Goal: Navigation & Orientation: Find specific page/section

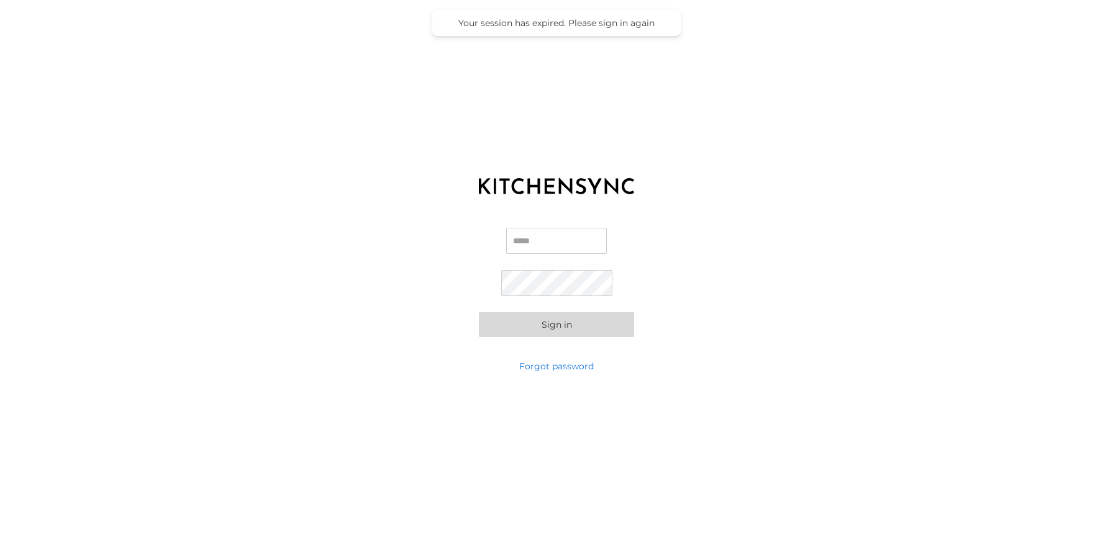
click at [583, 226] on div "Email Password Sign in" at bounding box center [556, 282] width 1113 height 155
click at [575, 238] on input "Email" at bounding box center [556, 241] width 101 height 26
type input "**********"
click at [585, 335] on button "Sign in" at bounding box center [556, 324] width 155 height 25
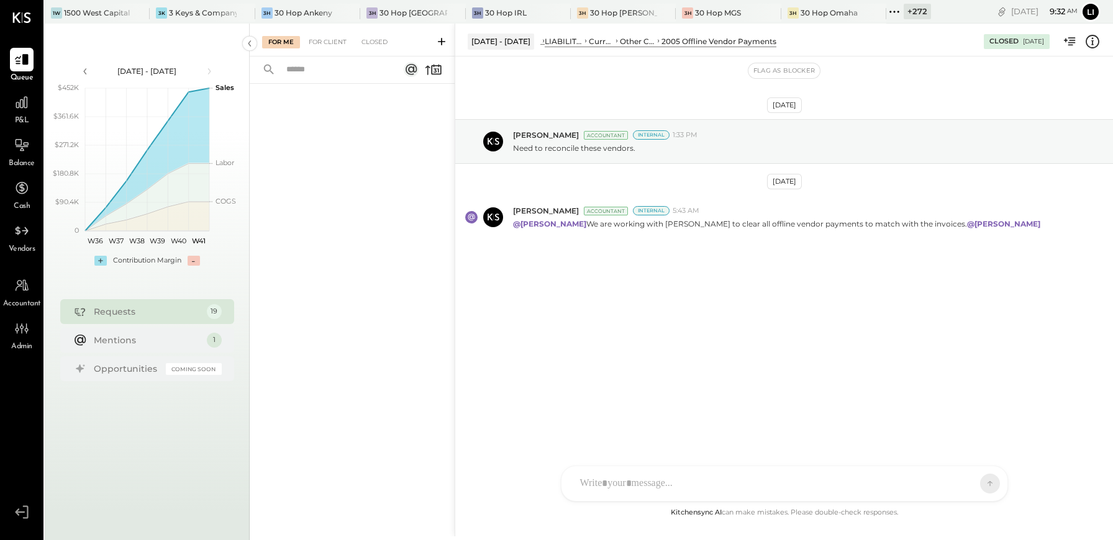
click at [888, 11] on icon at bounding box center [894, 12] width 16 height 16
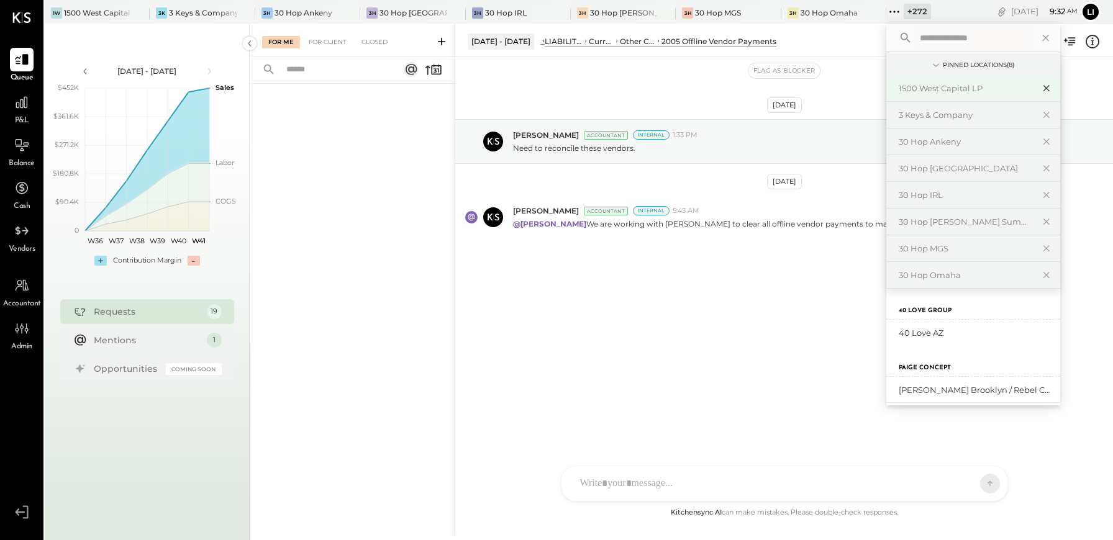
click at [1046, 89] on icon at bounding box center [1047, 89] width 6 height 6
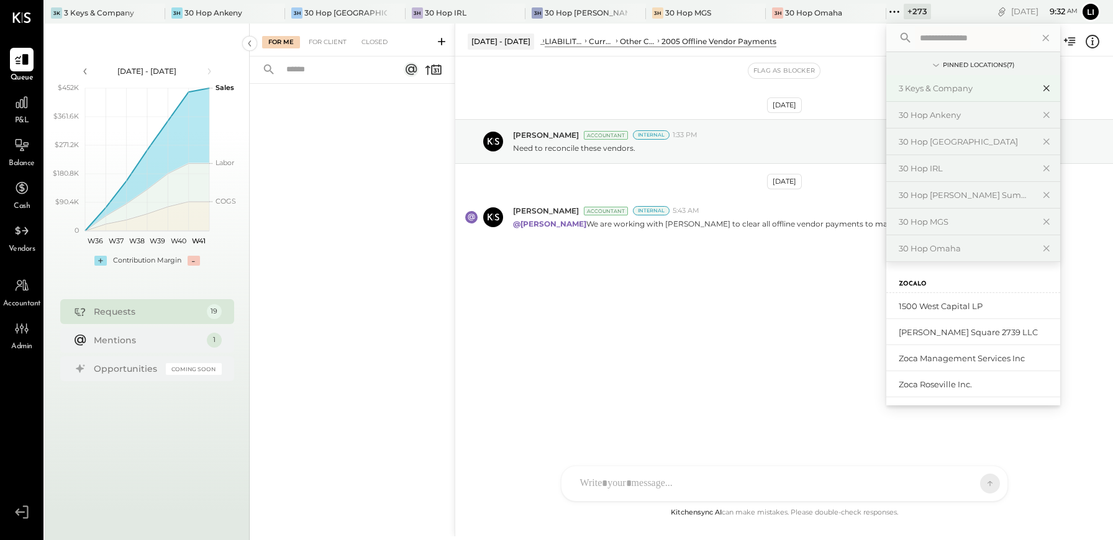
click at [1039, 83] on icon at bounding box center [1046, 88] width 15 height 16
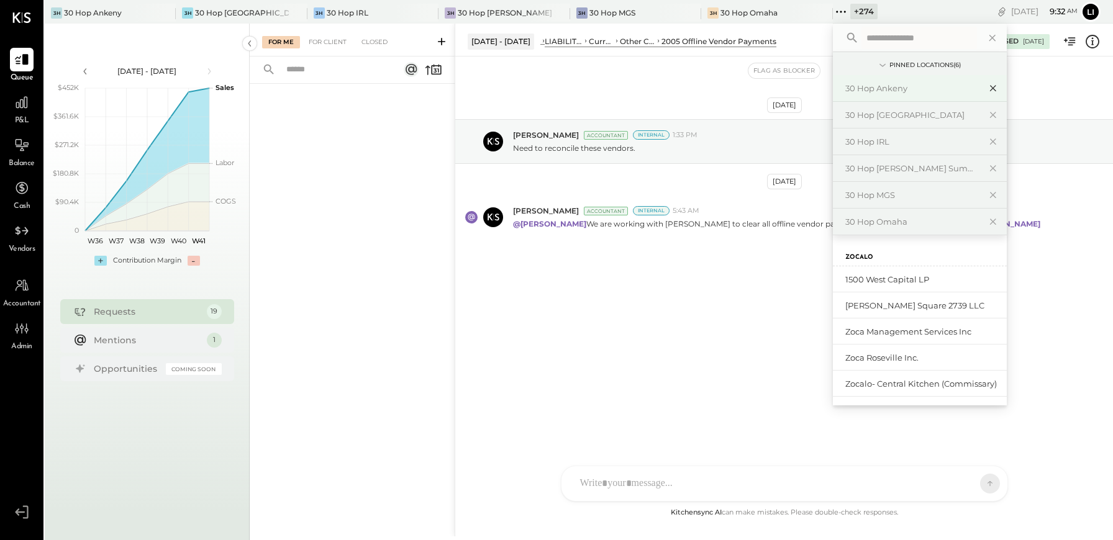
click at [990, 88] on icon at bounding box center [993, 89] width 6 height 6
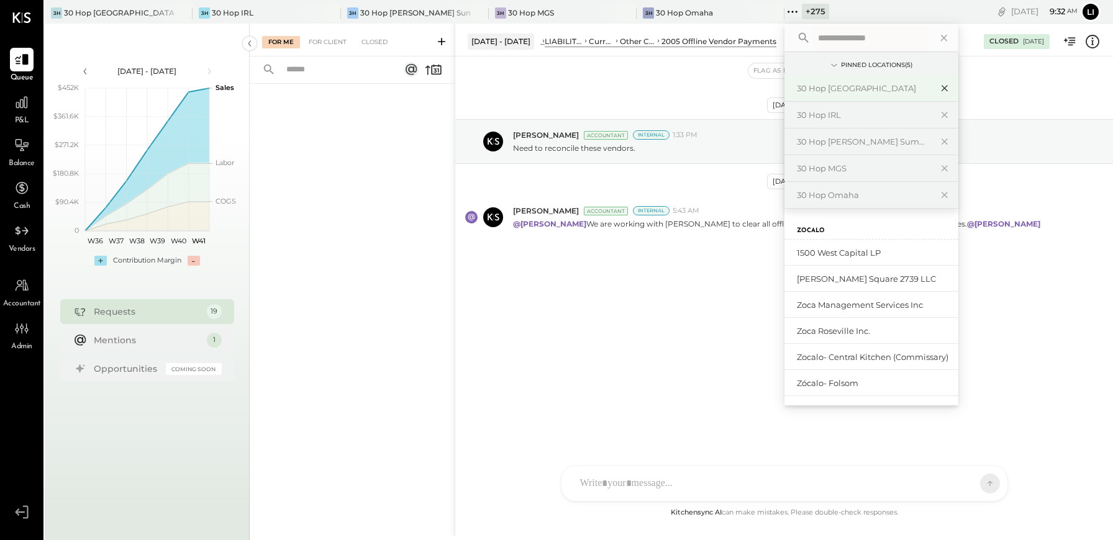
click at [937, 86] on icon at bounding box center [944, 88] width 15 height 16
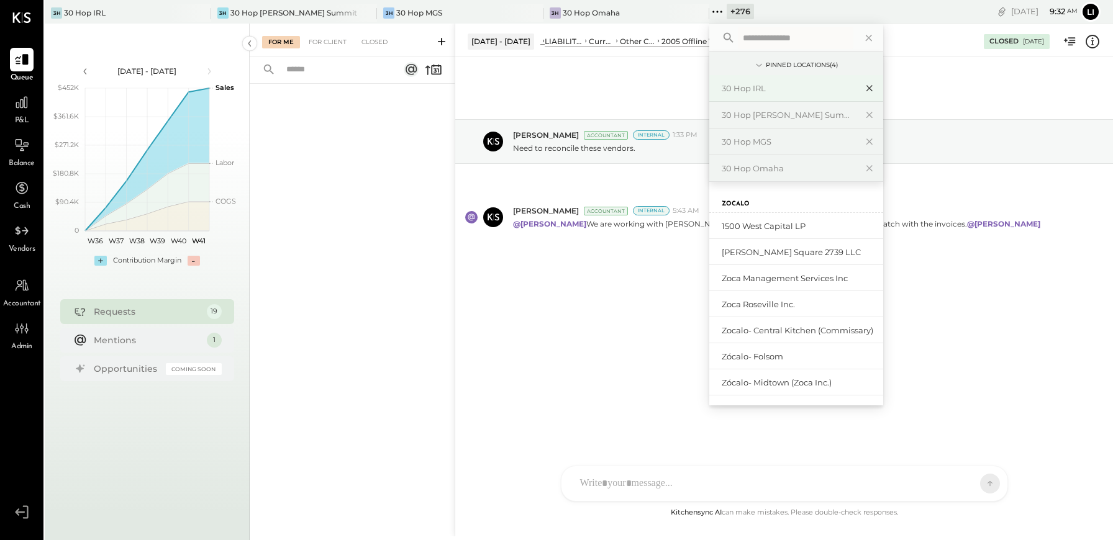
click at [867, 90] on icon at bounding box center [870, 89] width 6 height 6
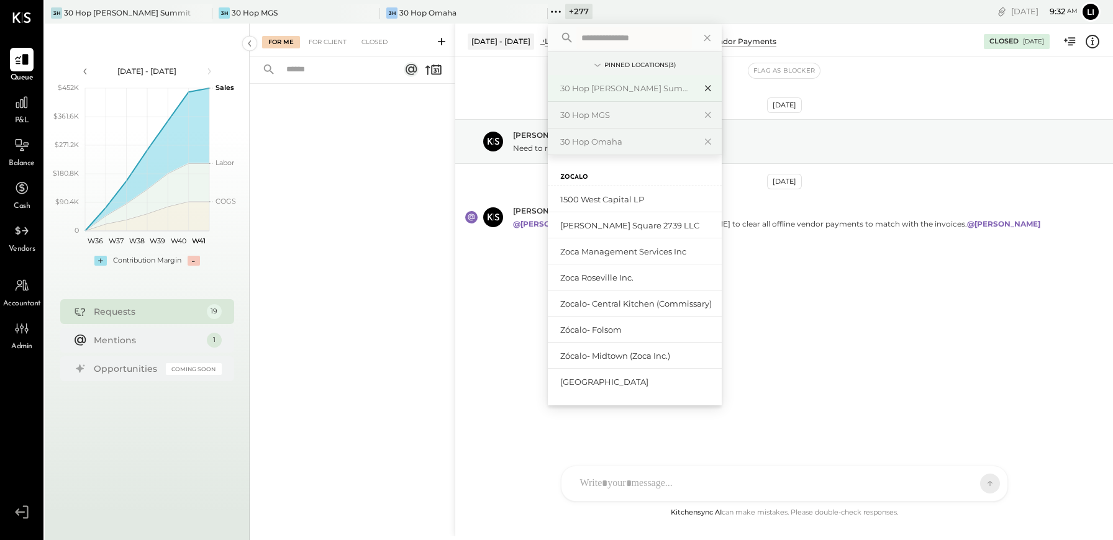
click at [707, 91] on icon at bounding box center [708, 88] width 15 height 16
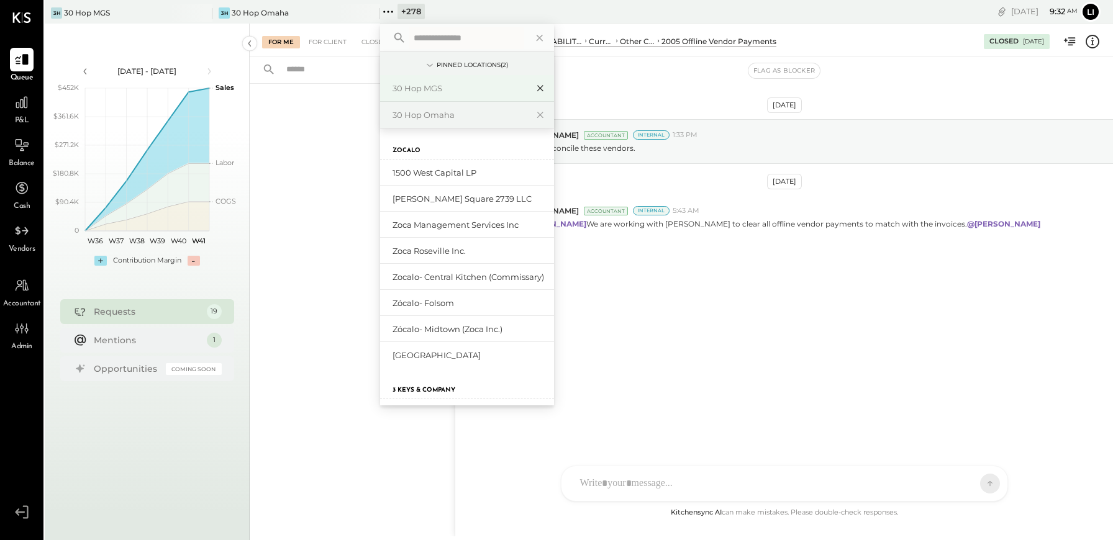
click at [539, 88] on icon at bounding box center [540, 89] width 6 height 6
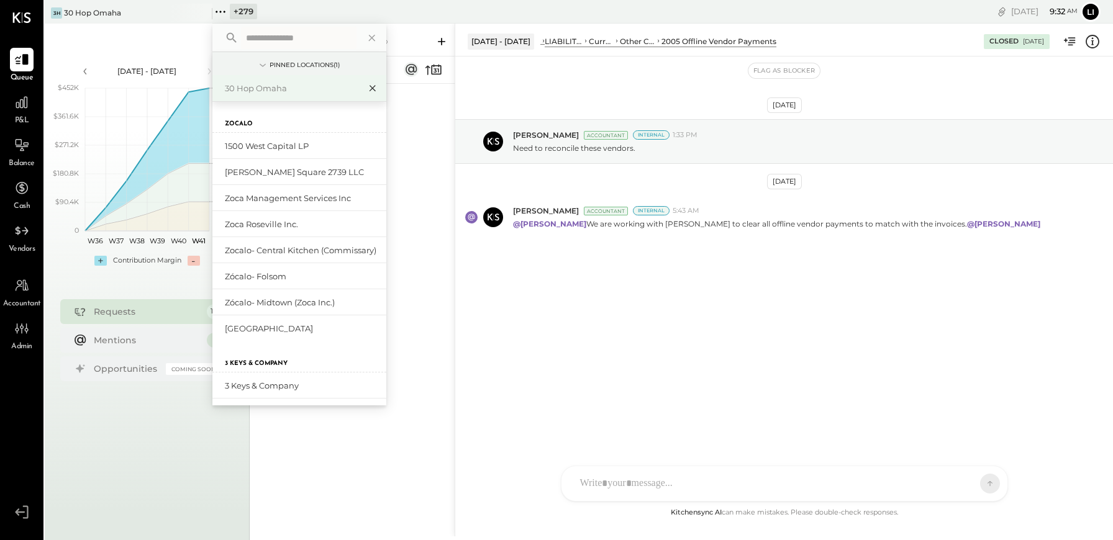
click at [371, 89] on icon at bounding box center [373, 89] width 6 height 6
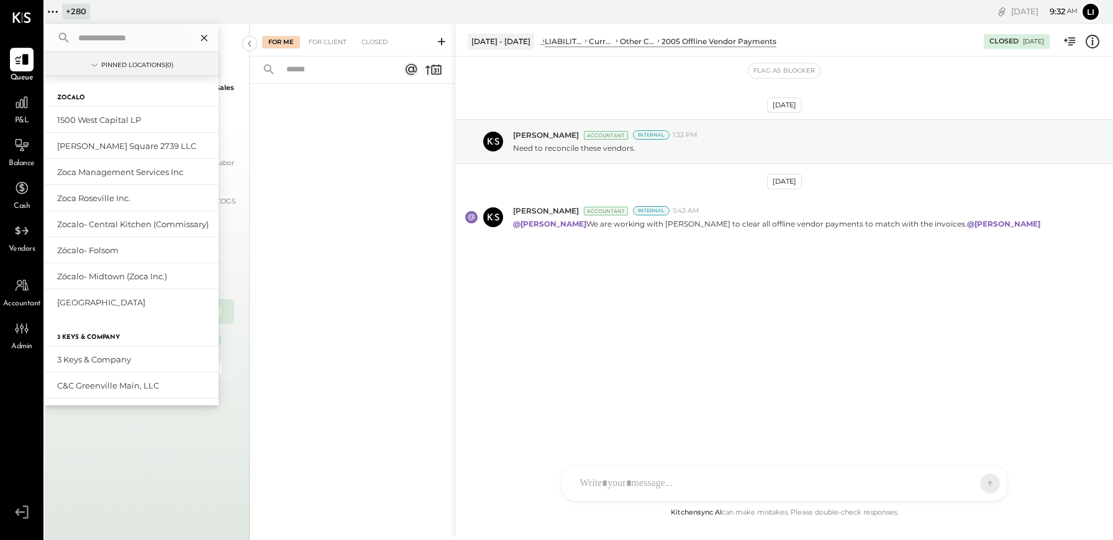
click at [204, 40] on icon at bounding box center [204, 38] width 16 height 16
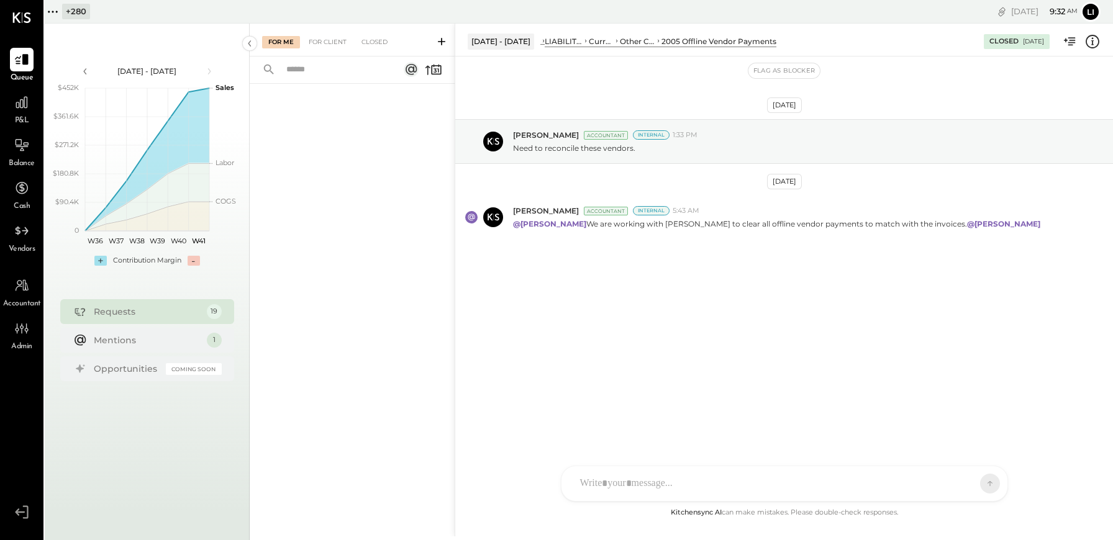
click at [293, 133] on div at bounding box center [352, 296] width 205 height 424
click at [273, 48] on div "For Me" at bounding box center [281, 42] width 38 height 12
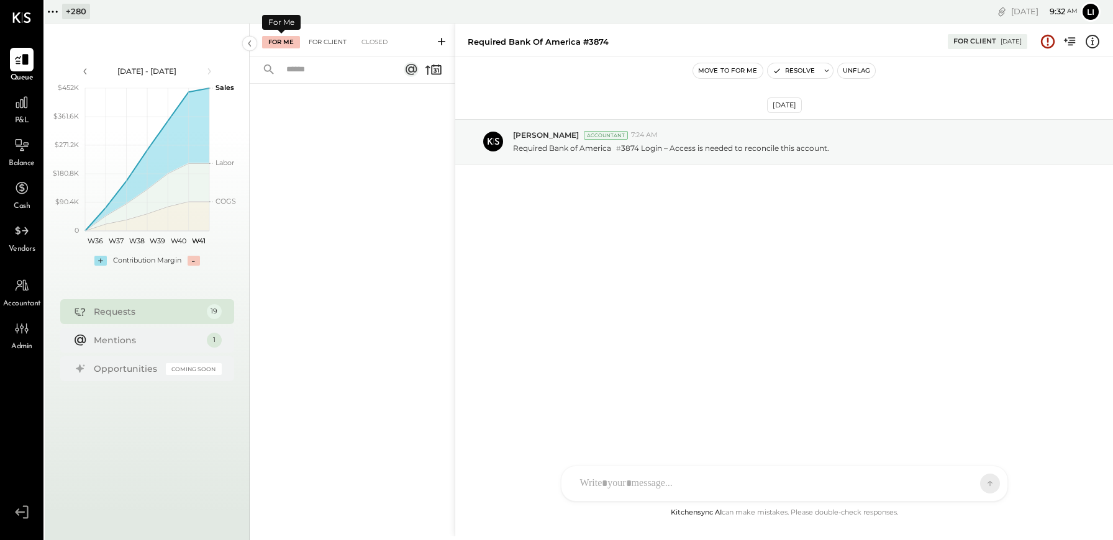
click at [337, 36] on div "For Client" at bounding box center [328, 42] width 50 height 12
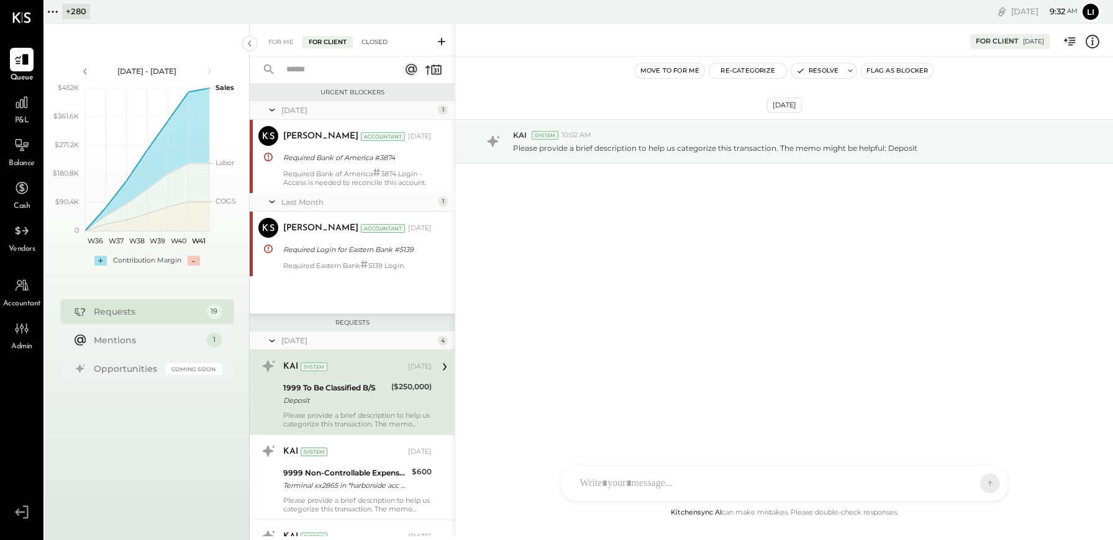
click at [370, 45] on div "Closed" at bounding box center [374, 42] width 39 height 12
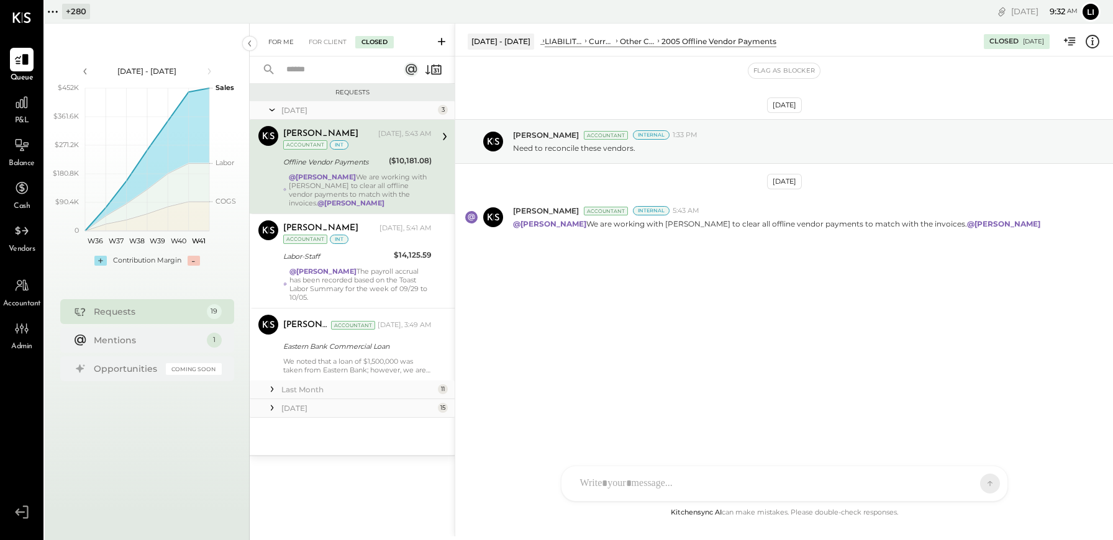
click at [278, 43] on div "For Me" at bounding box center [281, 42] width 38 height 12
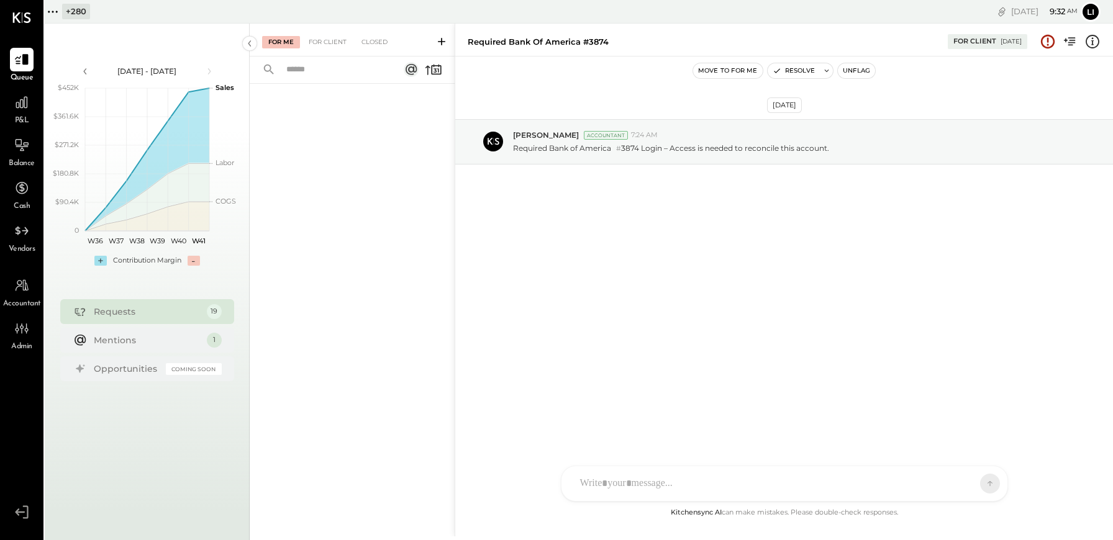
click at [22, 23] on div at bounding box center [21, 17] width 19 height 35
click at [1087, 15] on button "Li" at bounding box center [1091, 12] width 20 height 20
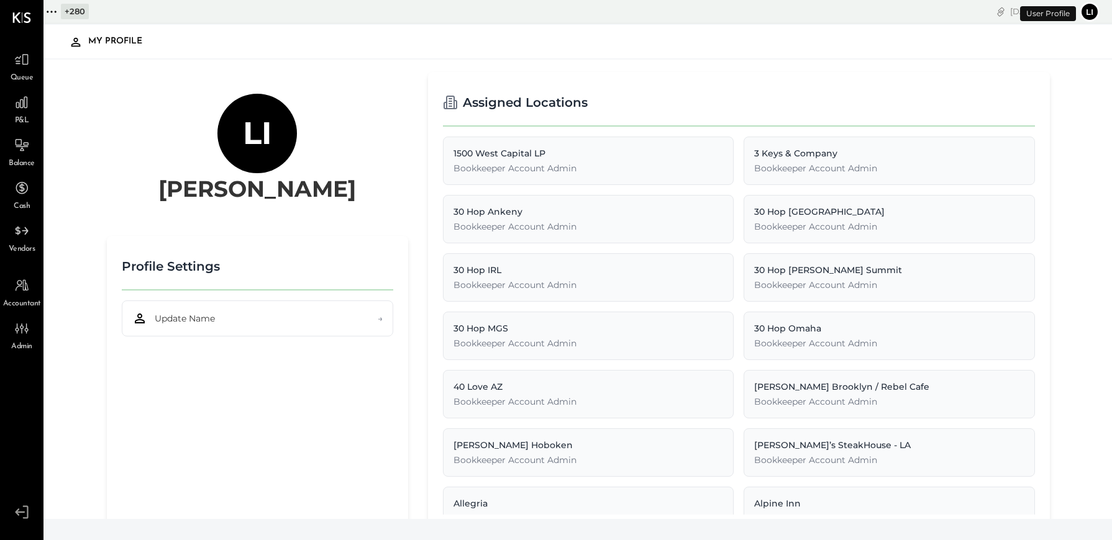
click at [1093, 10] on button "Li" at bounding box center [1090, 12] width 20 height 20
click at [1051, 16] on div "User Profile" at bounding box center [1048, 13] width 56 height 15
click at [1010, 15] on div "[DATE] 9 : 33 am" at bounding box center [1043, 12] width 66 height 12
click at [977, 11] on div "[DATE] 9 : 33 am Li User Profile" at bounding box center [827, 12] width 570 height 24
click at [995, 11] on icon "copy link" at bounding box center [1001, 12] width 12 height 12
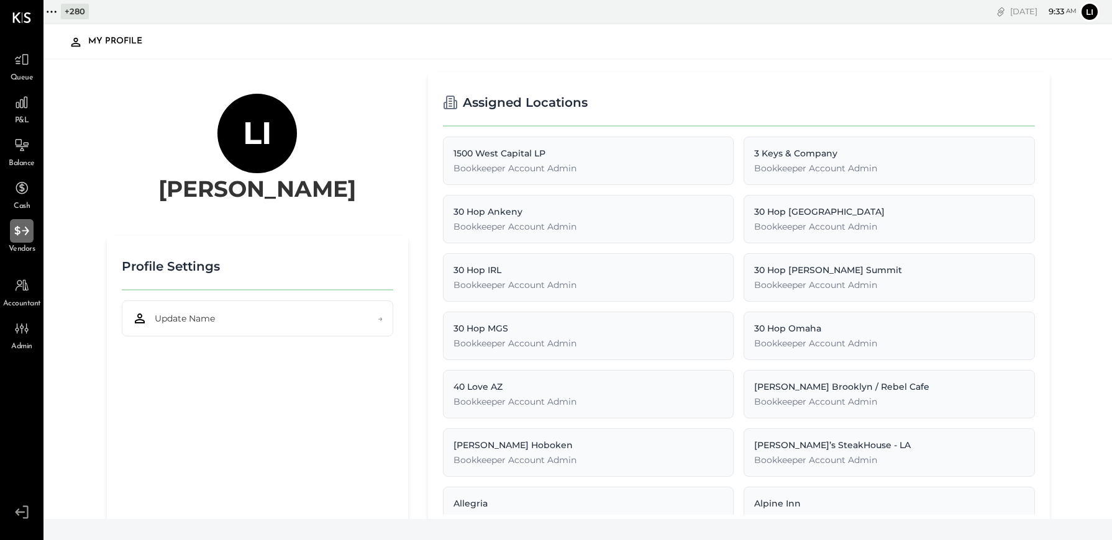
click at [25, 235] on icon at bounding box center [22, 231] width 16 height 16
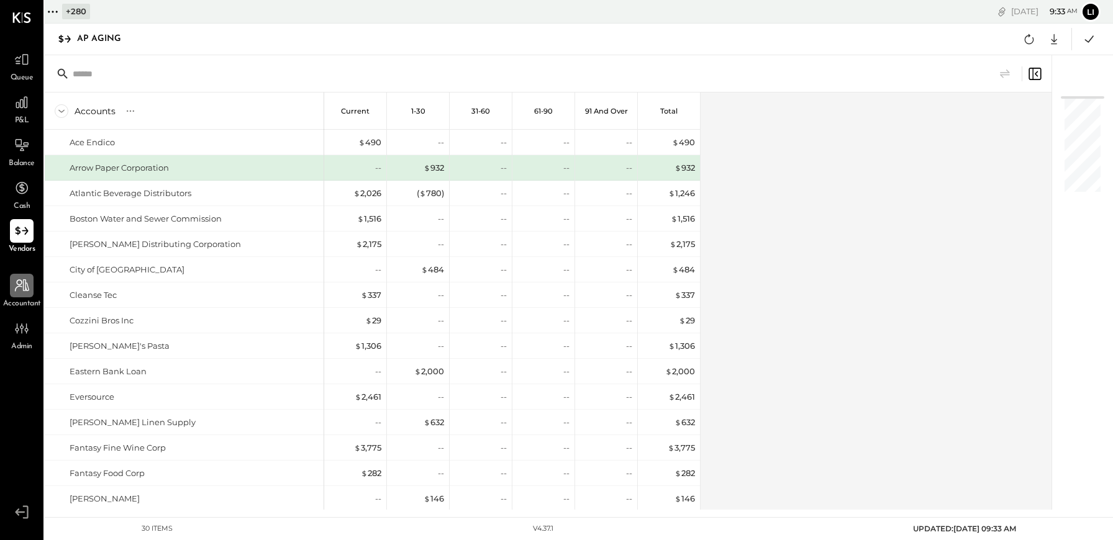
click at [11, 286] on div at bounding box center [22, 286] width 24 height 24
select select "**"
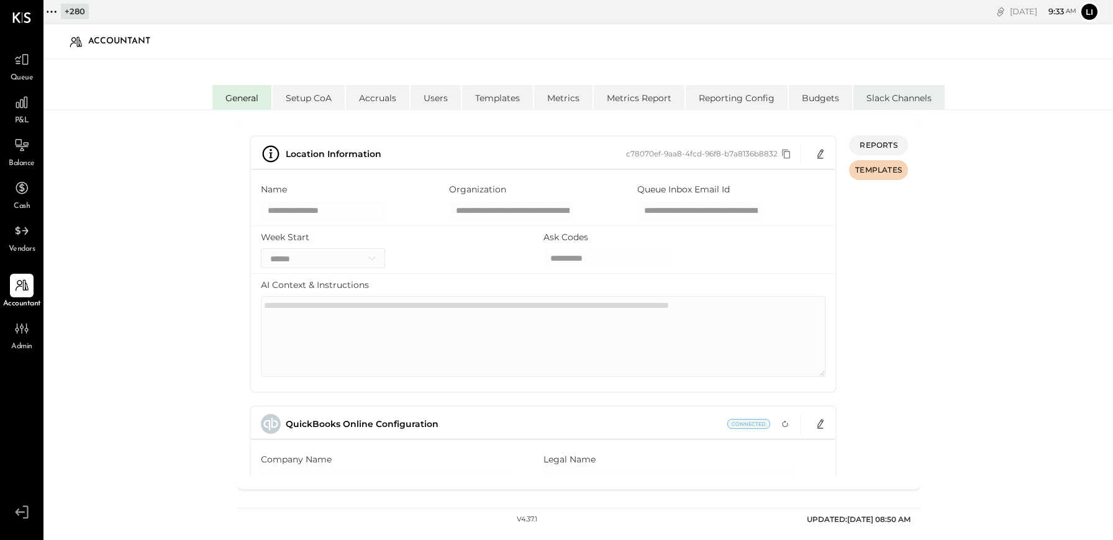
click at [925, 101] on li "Slack Channels" at bounding box center [899, 97] width 91 height 25
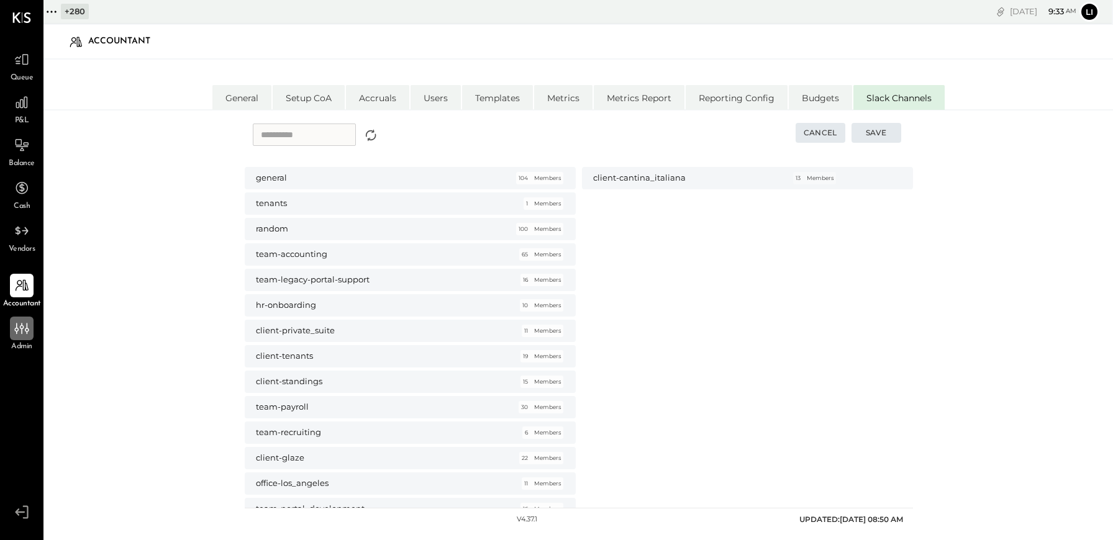
click at [20, 329] on icon at bounding box center [22, 329] width 16 height 16
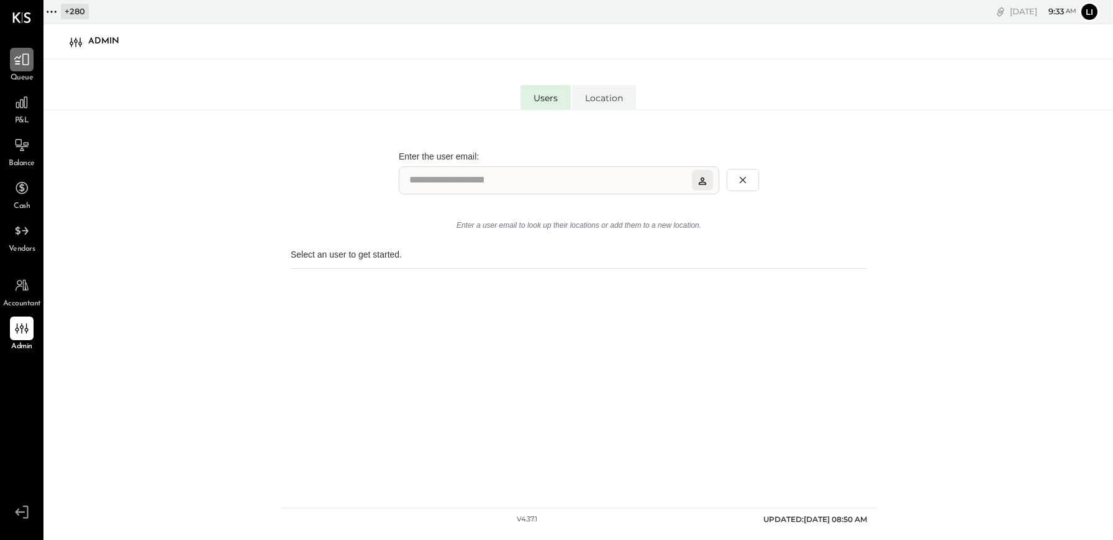
click at [22, 60] on icon at bounding box center [22, 60] width 16 height 16
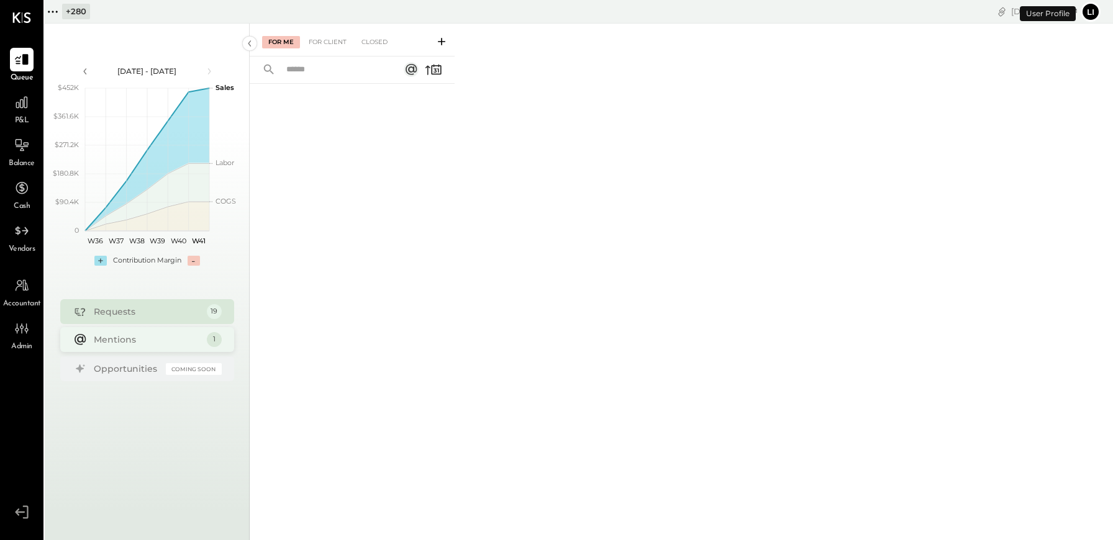
click at [124, 340] on div "Mentions" at bounding box center [147, 340] width 107 height 12
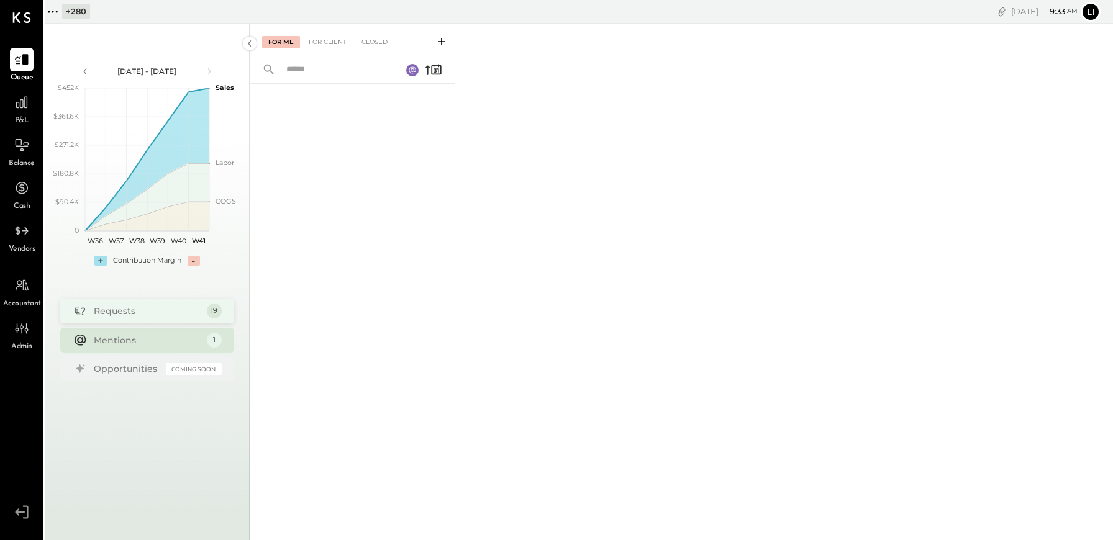
click at [176, 316] on div "Requests" at bounding box center [147, 311] width 107 height 12
